Goal: Browse casually

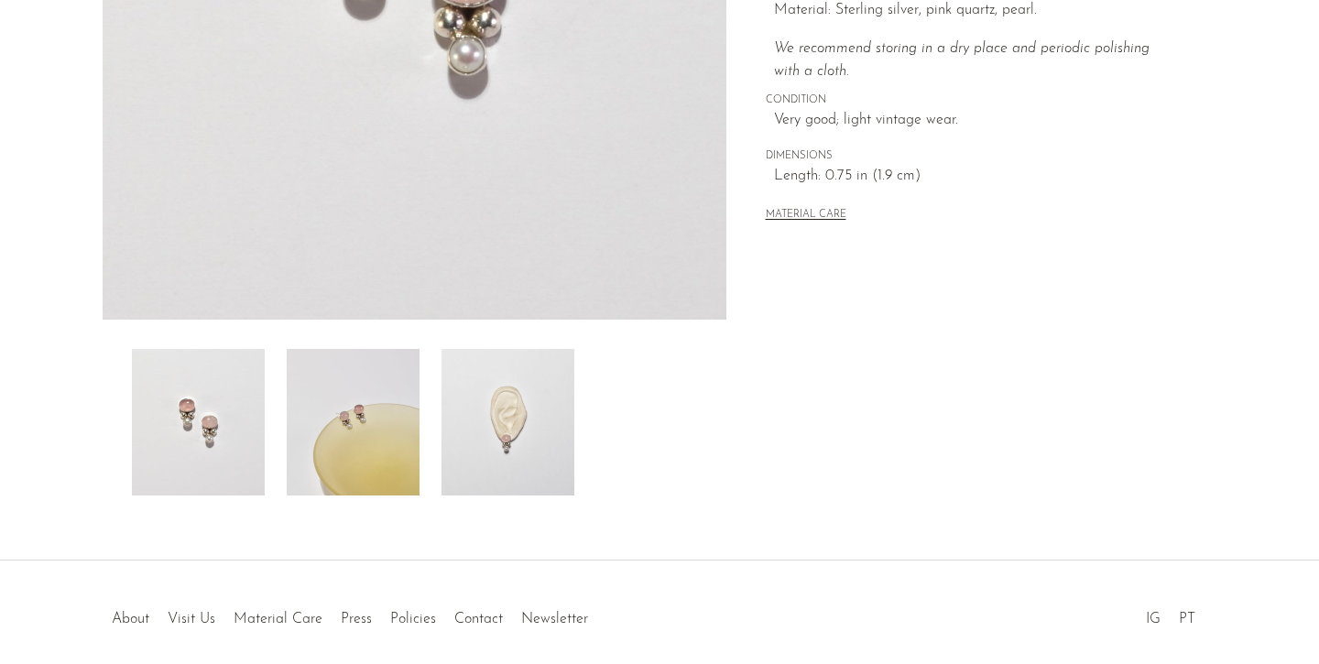
scroll to position [517, 0]
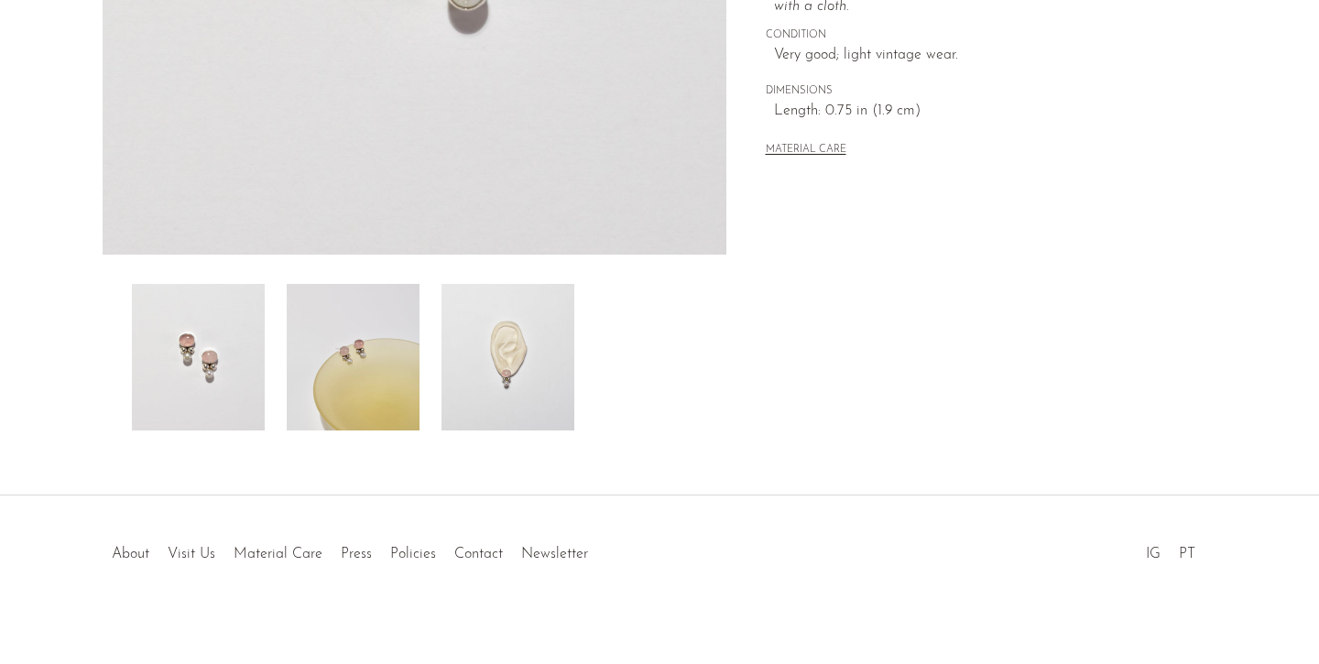
click at [526, 376] on img at bounding box center [507, 357] width 133 height 147
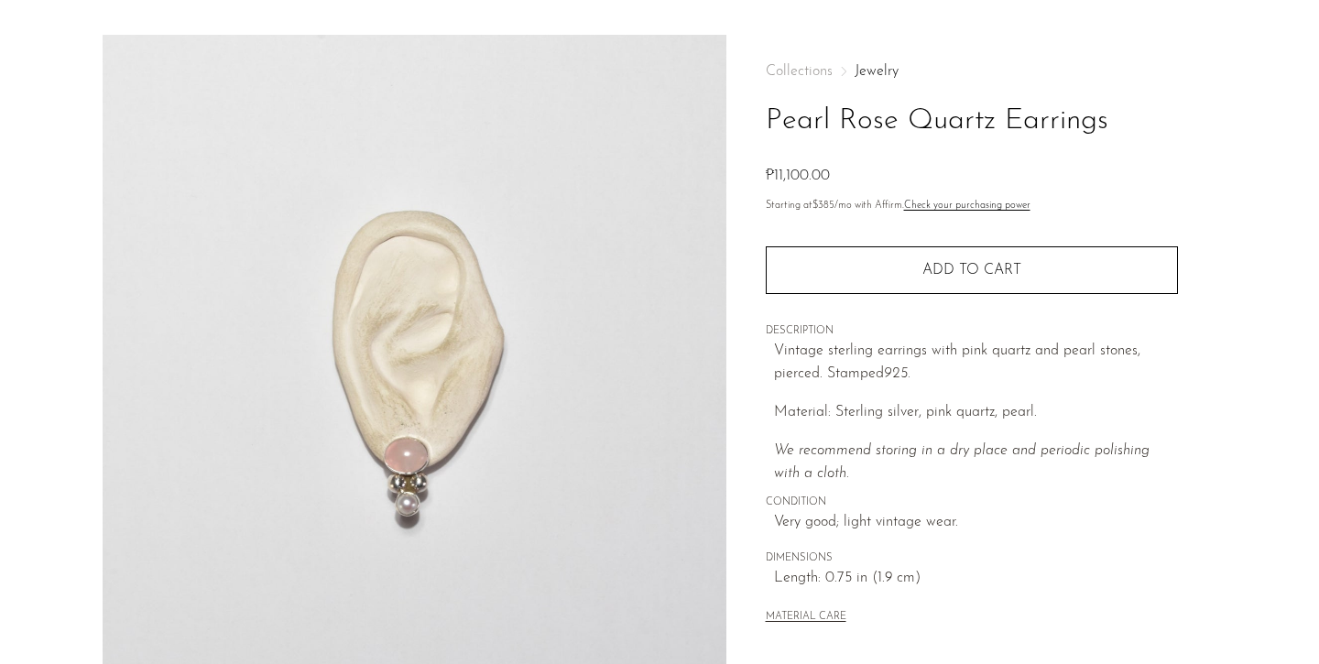
scroll to position [0, 0]
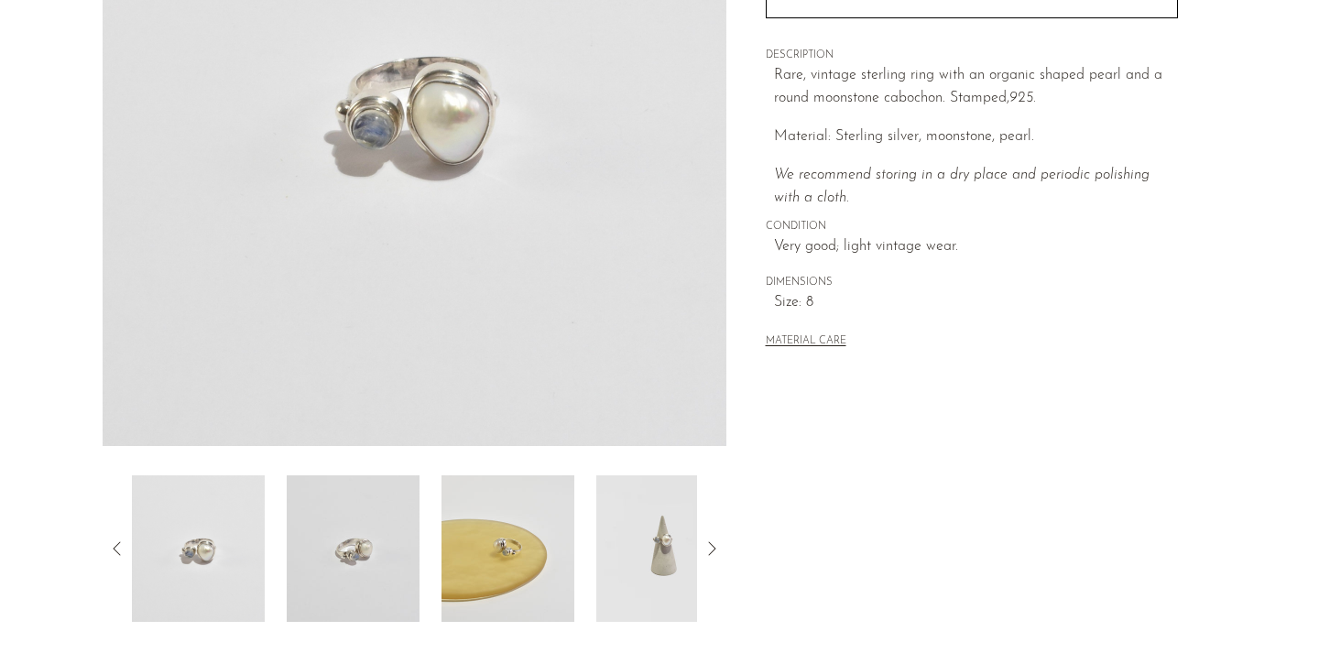
scroll to position [528, 0]
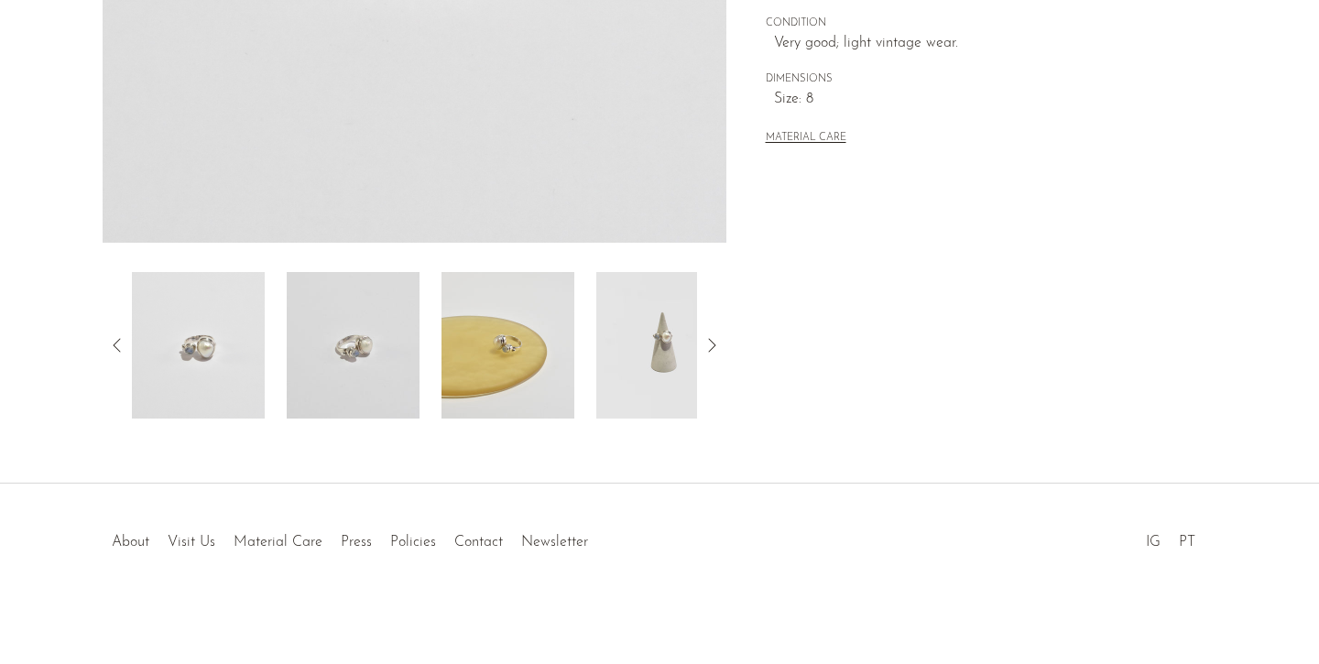
click at [365, 337] on img at bounding box center [353, 345] width 133 height 147
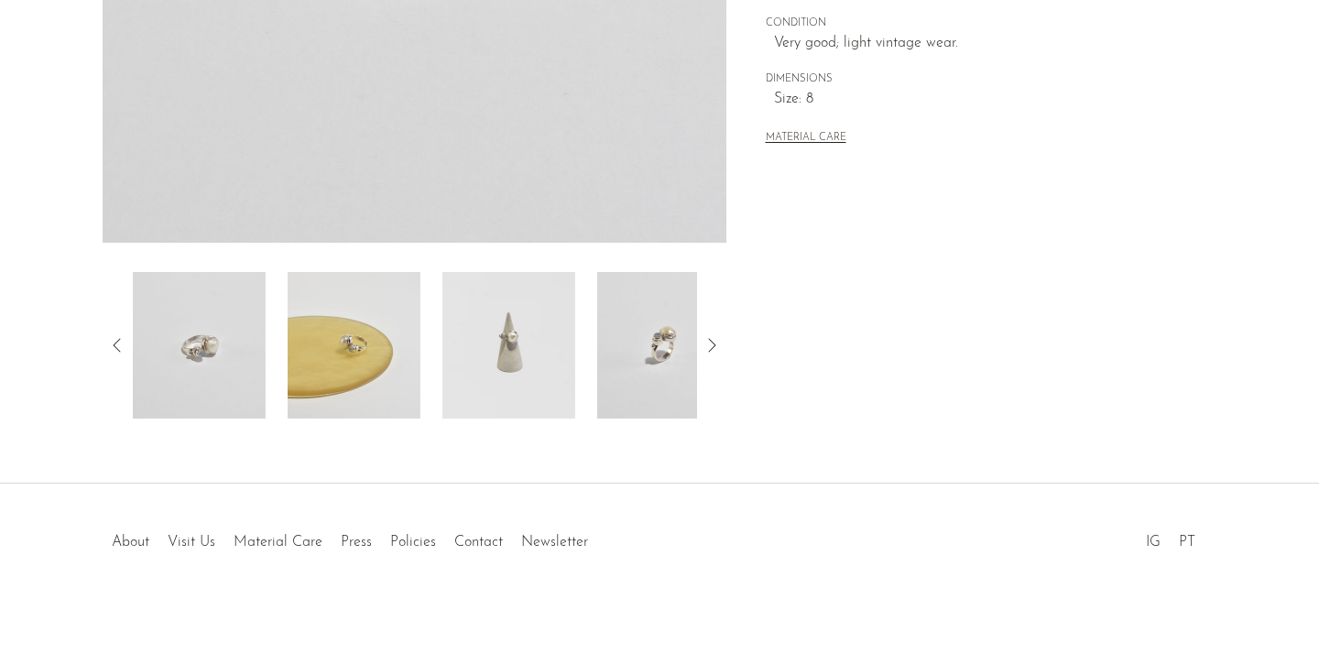
click at [539, 366] on img at bounding box center [508, 345] width 133 height 147
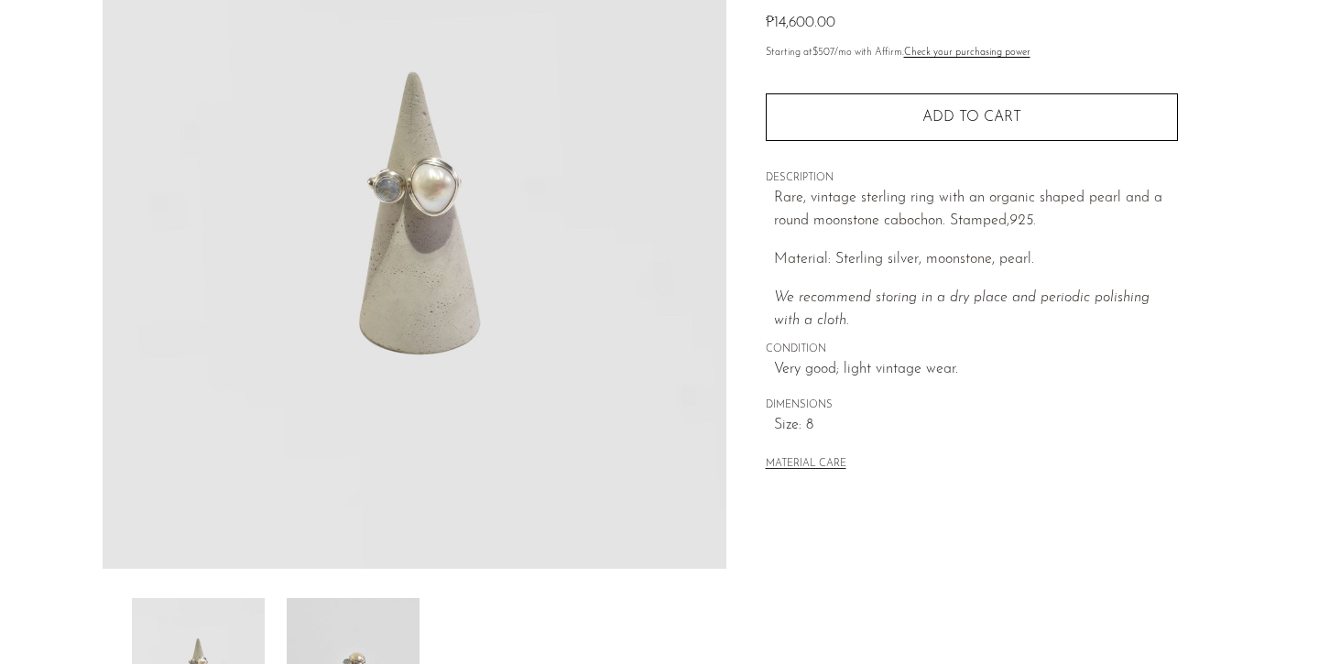
scroll to position [14, 0]
